Goal: Task Accomplishment & Management: Manage account settings

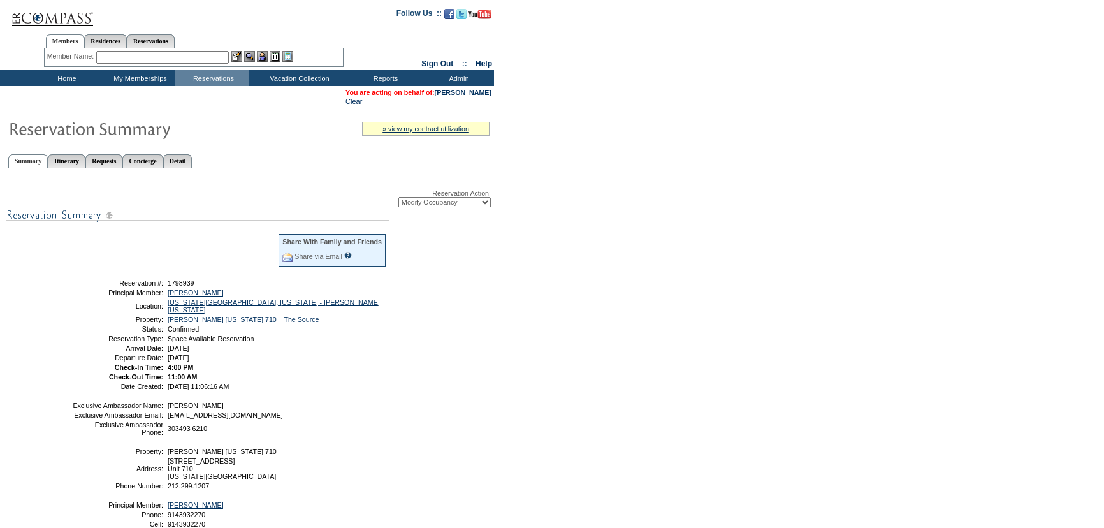
select select "ChangeOccupancy"
click at [440, 205] on select "-- Select Action -- Modify Reservation Dates Modify Reservation Cost Modify Occ…" at bounding box center [444, 202] width 92 height 10
click at [398, 198] on select "-- Select Action -- Modify Reservation Dates Modify Reservation Cost Modify Occ…" at bounding box center [444, 202] width 92 height 10
click at [668, 267] on form "Follow Us ::" at bounding box center [552, 318] width 1104 height 636
drag, startPoint x: 450, startPoint y: 200, endPoint x: 450, endPoint y: 206, distance: 6.4
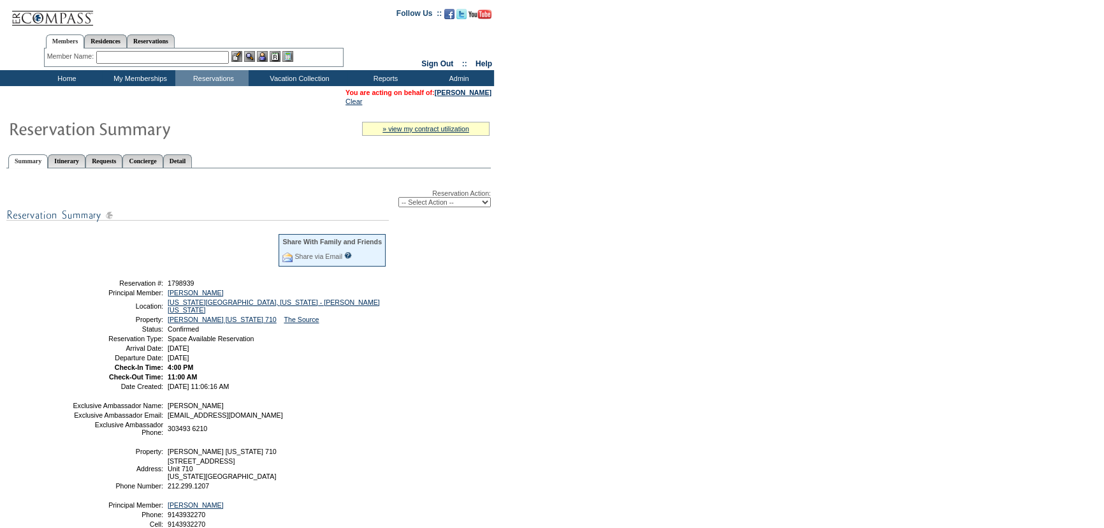
click at [450, 200] on select "-- Select Action -- Modify Reservation Dates Modify Reservation Cost Modify Occ…" at bounding box center [444, 202] width 92 height 10
select select "ChangeOccupancy"
click at [398, 198] on select "-- Select Action -- Modify Reservation Dates Modify Reservation Cost Modify Occ…" at bounding box center [444, 202] width 92 height 10
click at [614, 259] on form "Follow Us ::" at bounding box center [552, 318] width 1104 height 636
